Goal: Task Accomplishment & Management: Complete application form

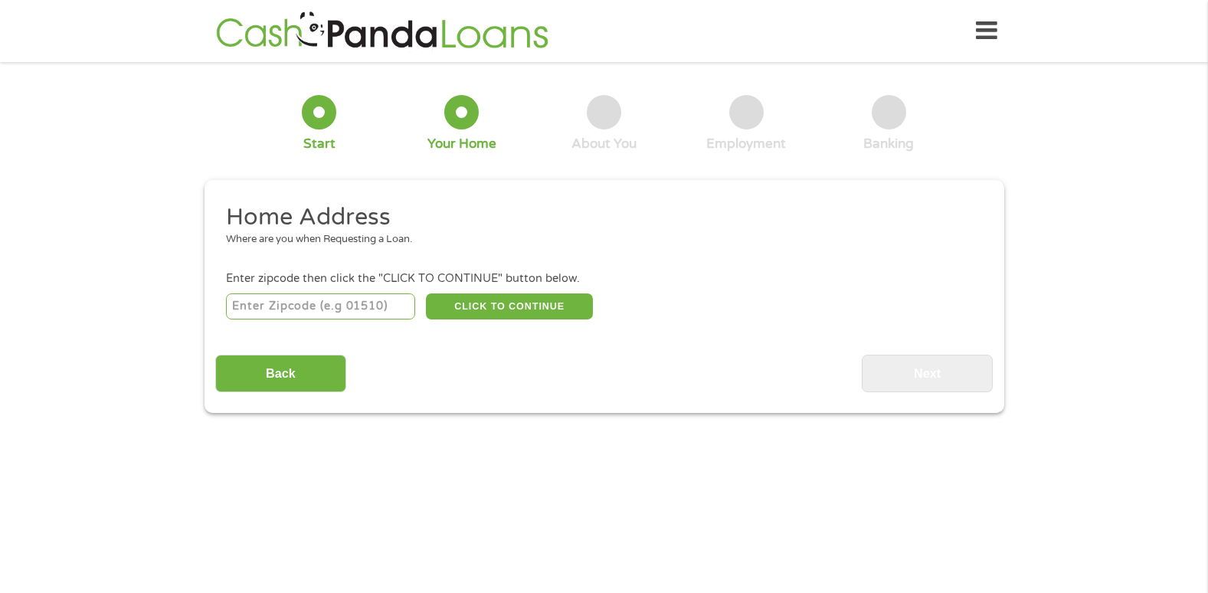
click at [345, 299] on input "number" at bounding box center [320, 306] width 189 height 26
type input "54521"
click at [509, 306] on button "CLICK TO CONTINUE" at bounding box center [509, 306] width 167 height 26
type input "54521"
type input "Eagle River"
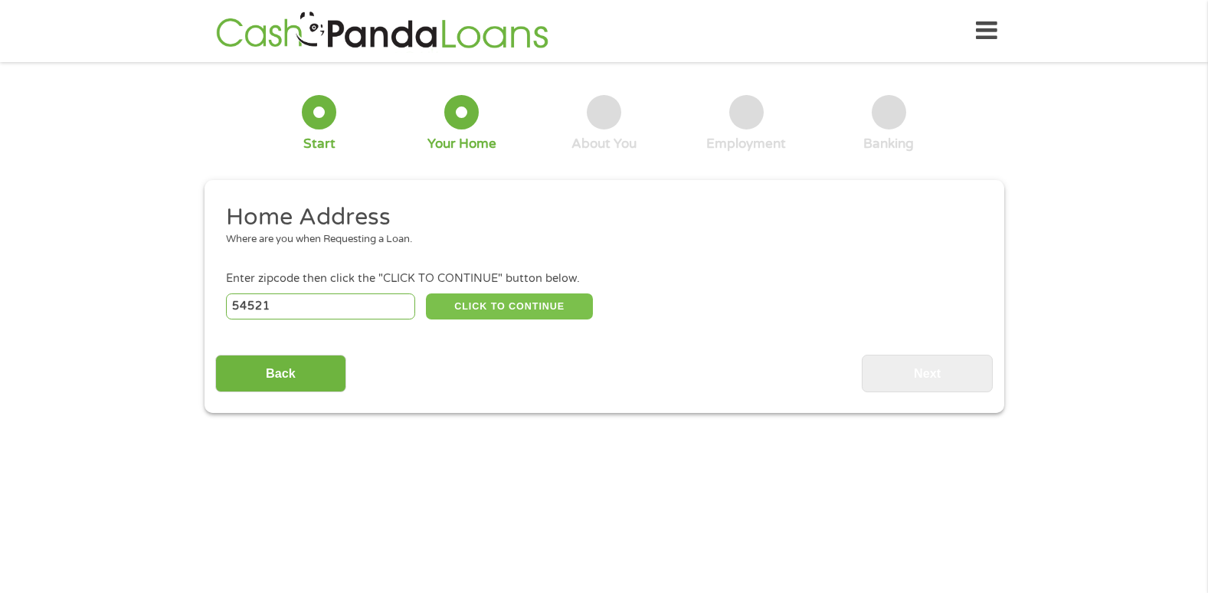
select select "[US_STATE]"
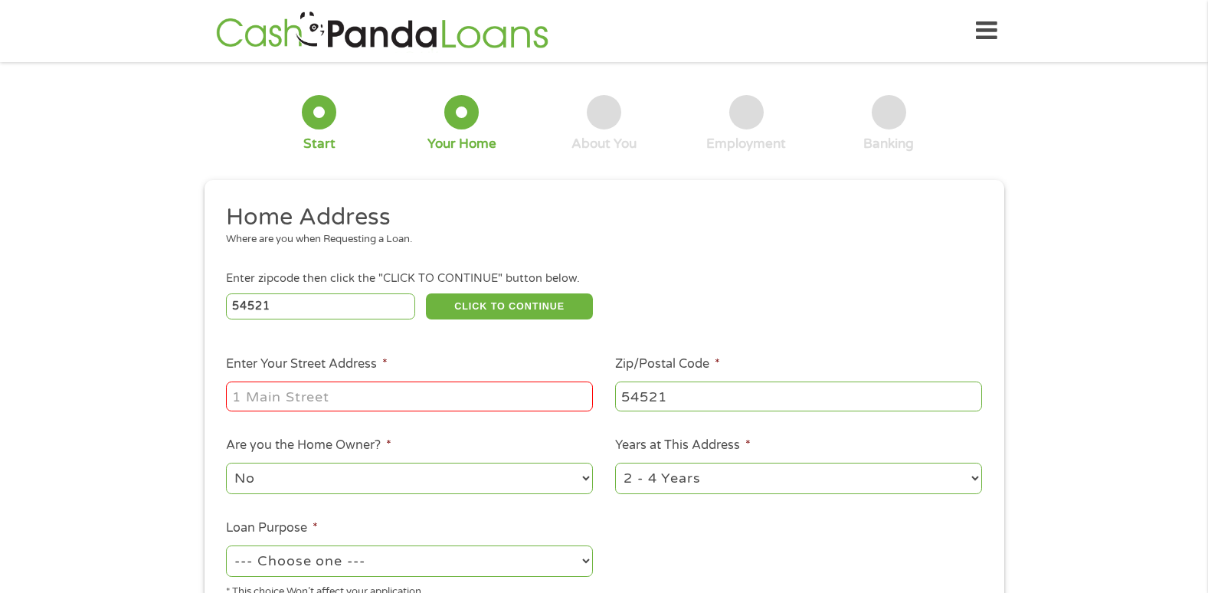
click at [375, 398] on input "Enter Your Street Address *" at bounding box center [409, 395] width 367 height 29
type input "[STREET_ADDRESS]"
click at [364, 483] on select "No Yes" at bounding box center [409, 478] width 367 height 31
select select "yes"
click at [226, 463] on select "No Yes" at bounding box center [409, 478] width 367 height 31
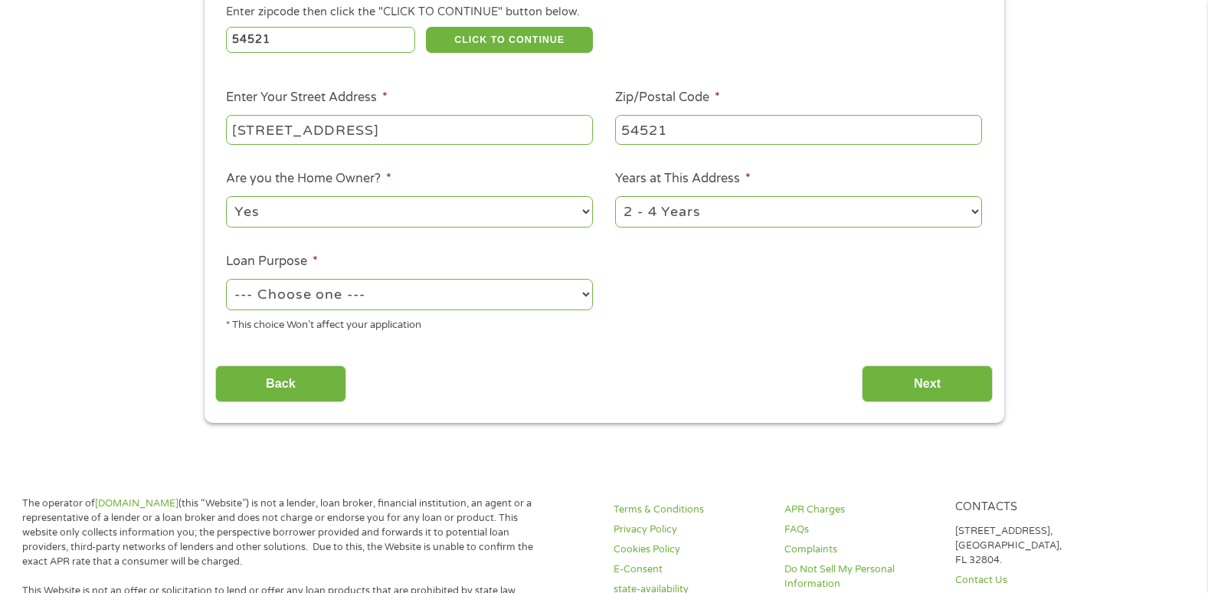
scroll to position [321, 0]
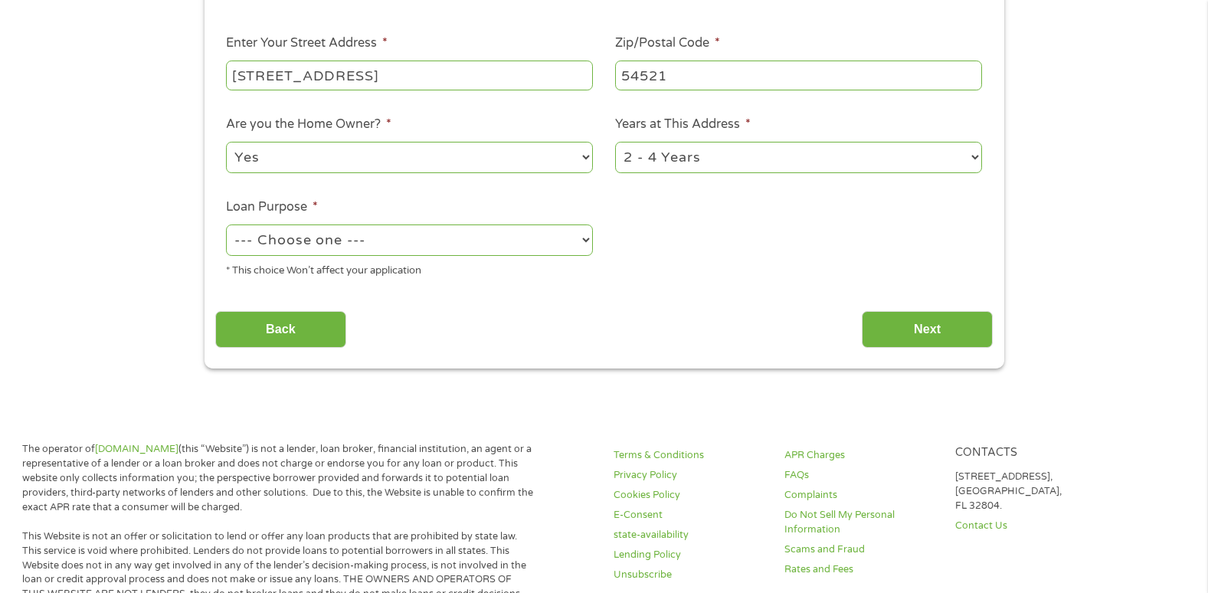
click at [804, 161] on select "1 Year or less 1 - 2 Years 2 - 4 Years Over 4 Years" at bounding box center [798, 157] width 367 height 31
select select "60months"
click at [615, 142] on select "1 Year or less 1 - 2 Years 2 - 4 Years Over 4 Years" at bounding box center [798, 157] width 367 height 31
click at [491, 252] on select "--- Choose one --- Pay Bills Debt Consolidation Home Improvement Major Purchase…" at bounding box center [409, 239] width 367 height 31
select select "paybills"
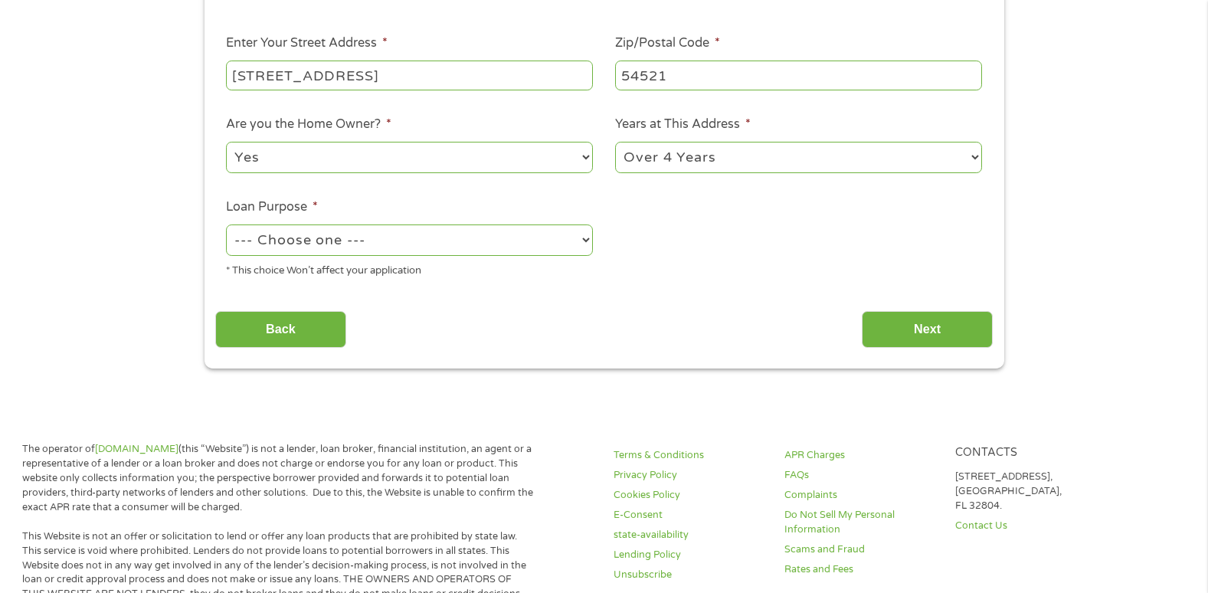
click at [226, 224] on select "--- Choose one --- Pay Bills Debt Consolidation Home Improvement Major Purchase…" at bounding box center [409, 239] width 367 height 31
click at [912, 322] on input "Next" at bounding box center [926, 330] width 131 height 38
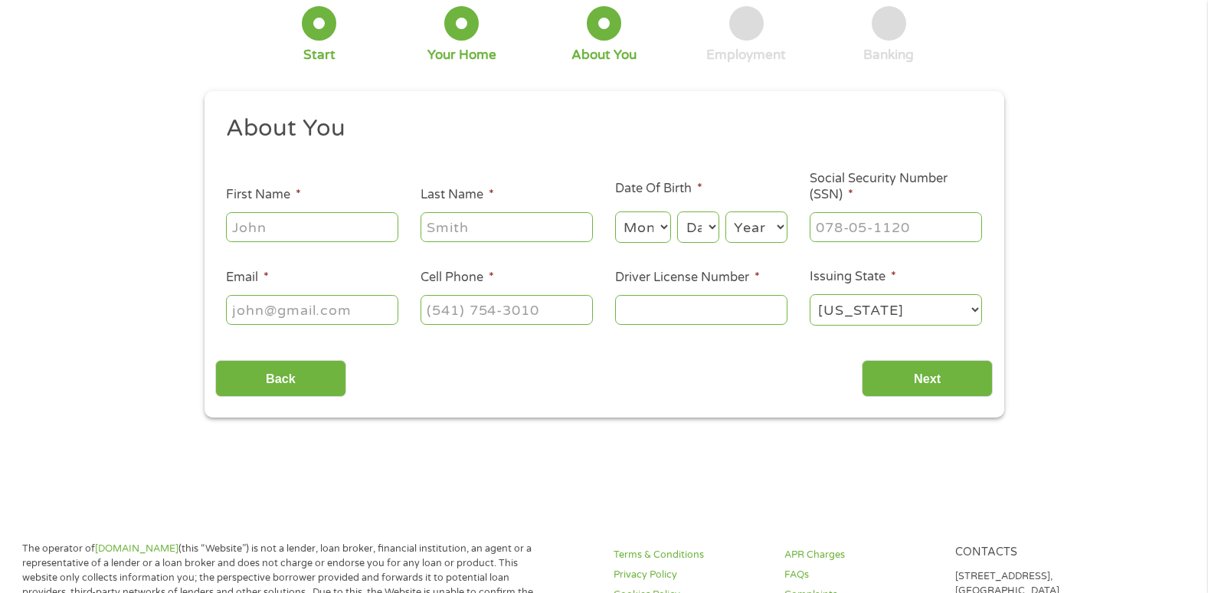
scroll to position [0, 0]
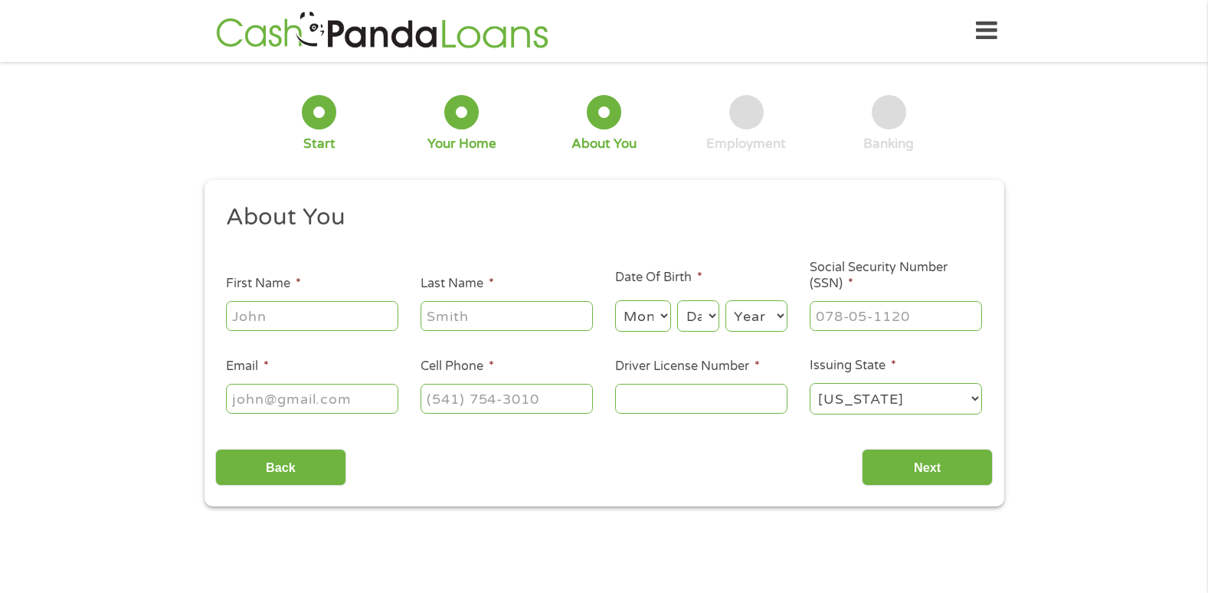
click at [301, 300] on div at bounding box center [312, 316] width 172 height 35
click at [347, 323] on input "First Name *" at bounding box center [312, 315] width 172 height 29
type input "[PERSON_NAME]"
click at [512, 302] on input "Last Name *" at bounding box center [506, 315] width 172 height 29
type input "[PERSON_NAME]"
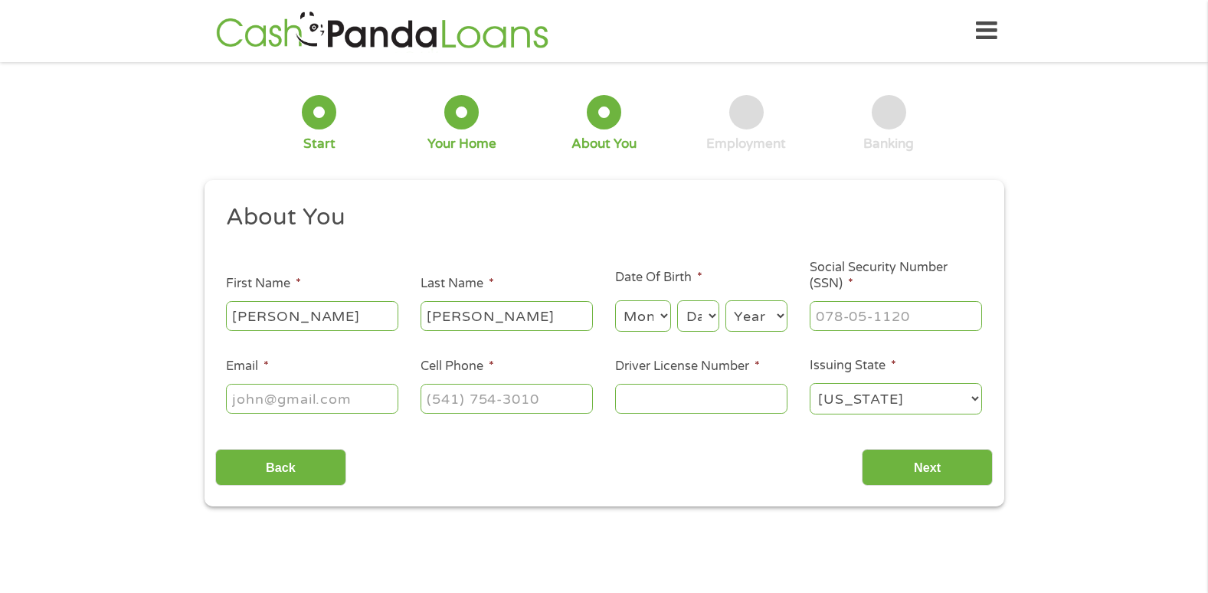
click at [646, 315] on select "Month 1 2 3 4 5 6 7 8 9 10 11 12" at bounding box center [643, 315] width 56 height 31
select select "2"
click at [615, 300] on select "Month 1 2 3 4 5 6 7 8 9 10 11 12" at bounding box center [643, 315] width 56 height 31
click at [712, 315] on select "Day 1 2 3 4 5 6 7 8 9 10 11 12 13 14 15 16 17 18 19 20 21 22 23 24 25 26 27 28 …" at bounding box center [697, 315] width 41 height 31
select select "28"
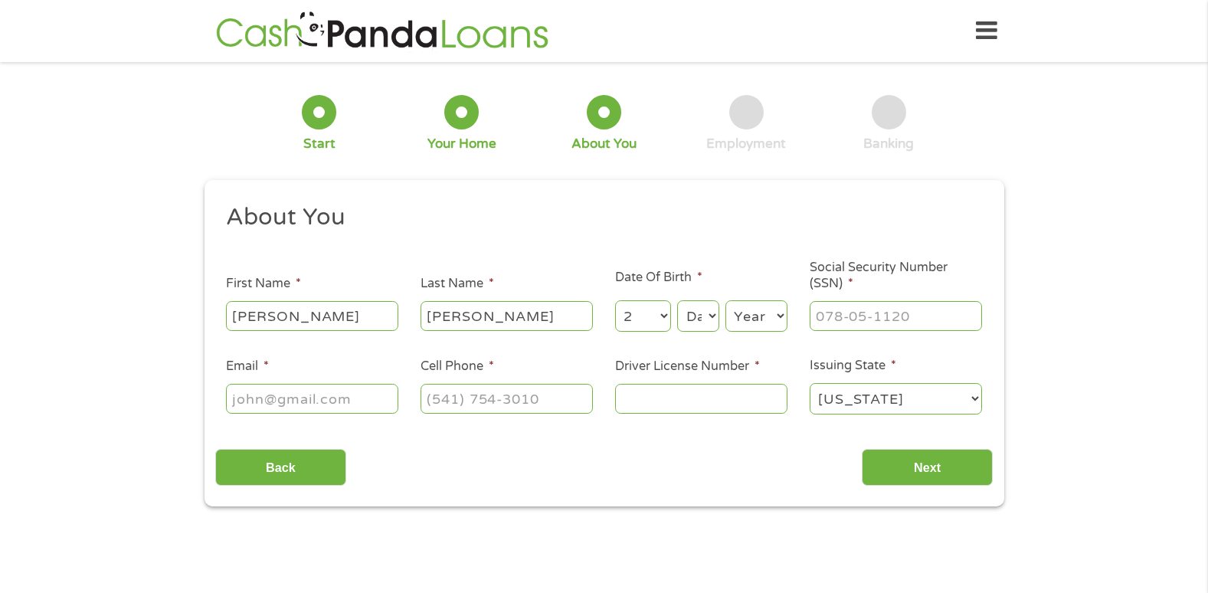
click at [677, 300] on select "Day 1 2 3 4 5 6 7 8 9 10 11 12 13 14 15 16 17 18 19 20 21 22 23 24 25 26 27 28 …" at bounding box center [697, 315] width 41 height 31
click at [742, 306] on select "Year [DATE] 2006 2005 2004 2003 2002 2001 2000 1999 1998 1997 1996 1995 1994 19…" at bounding box center [756, 315] width 62 height 31
select select "1954"
click at [725, 300] on select "Year [DATE] 2006 2005 2004 2003 2002 2001 2000 1999 1998 1997 1996 1995 1994 19…" at bounding box center [756, 315] width 62 height 31
click at [865, 311] on input "___-__-____" at bounding box center [895, 315] width 172 height 29
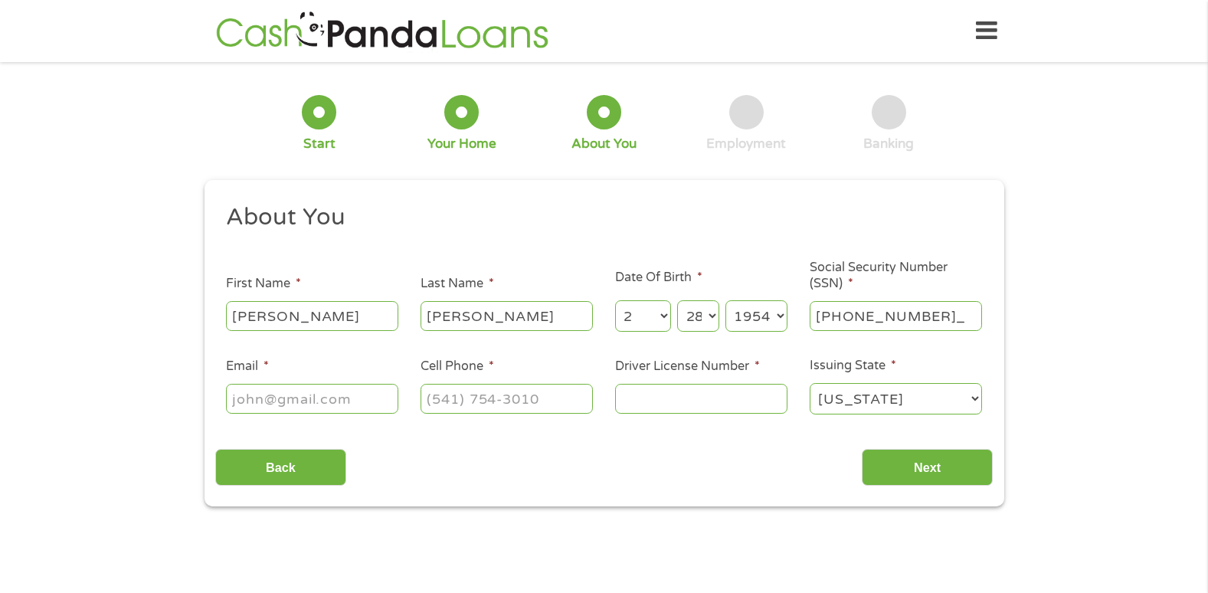
type input "389-54-7920"
drag, startPoint x: 289, startPoint y: 404, endPoint x: 295, endPoint y: 397, distance: 9.2
click at [291, 403] on input "Email *" at bounding box center [312, 398] width 172 height 29
type input "[EMAIL_ADDRESS][DOMAIN_NAME]"
click at [447, 386] on input "(___) ___-____" at bounding box center [506, 398] width 172 height 29
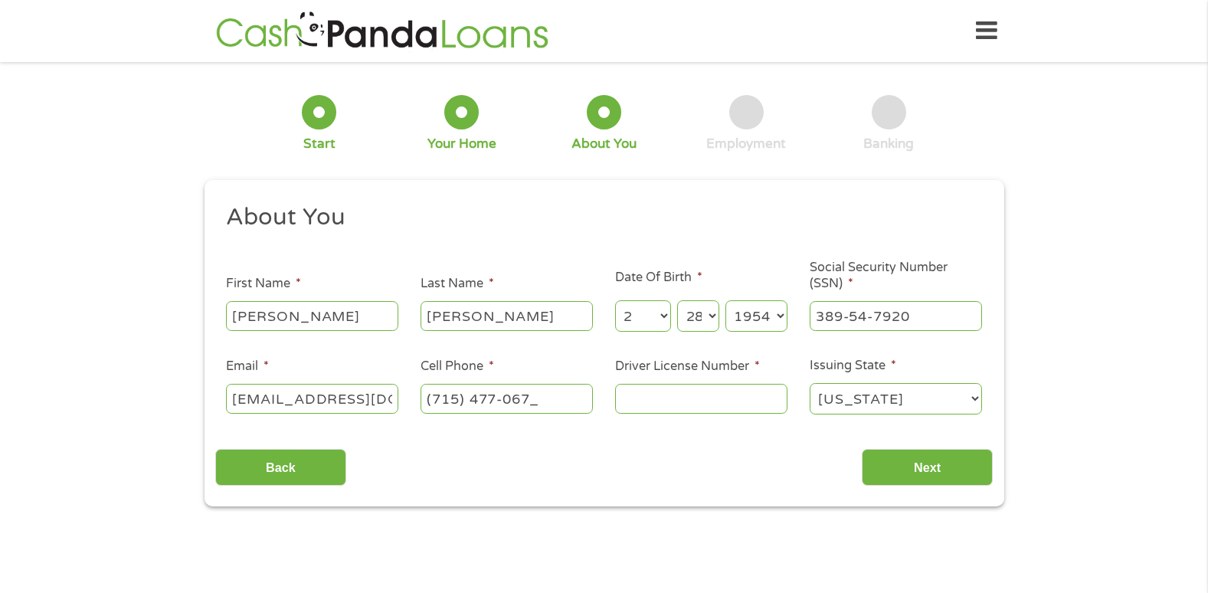
type input "[PHONE_NUMBER]"
click at [941, 476] on input "Next" at bounding box center [926, 468] width 131 height 38
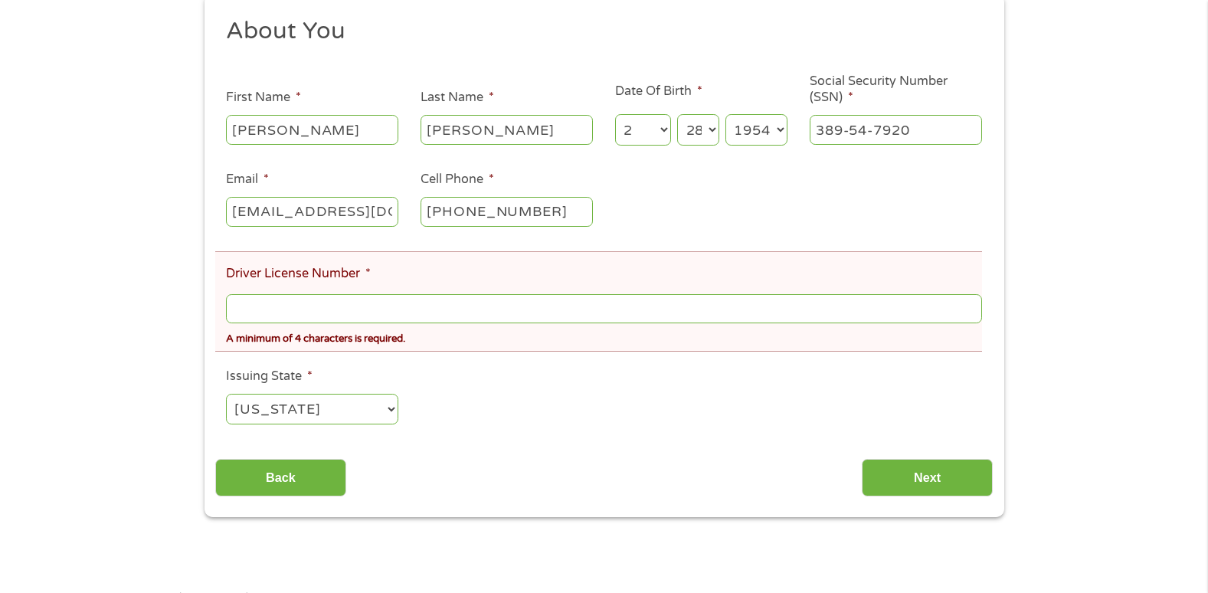
scroll to position [257, 0]
